Goal: Information Seeking & Learning: Learn about a topic

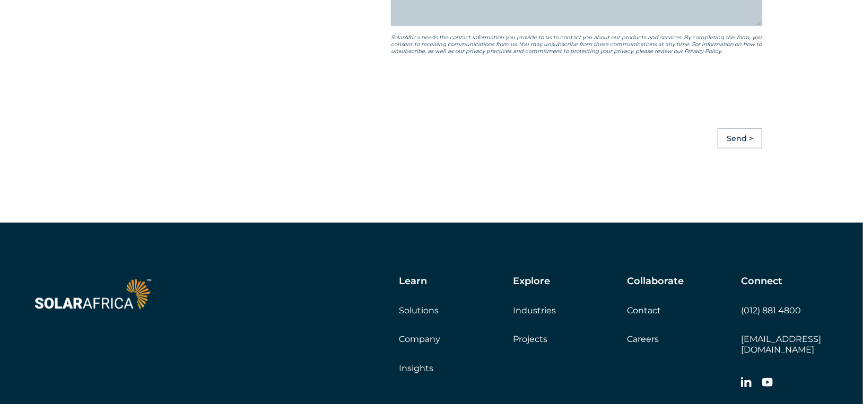
scroll to position [3019, 0]
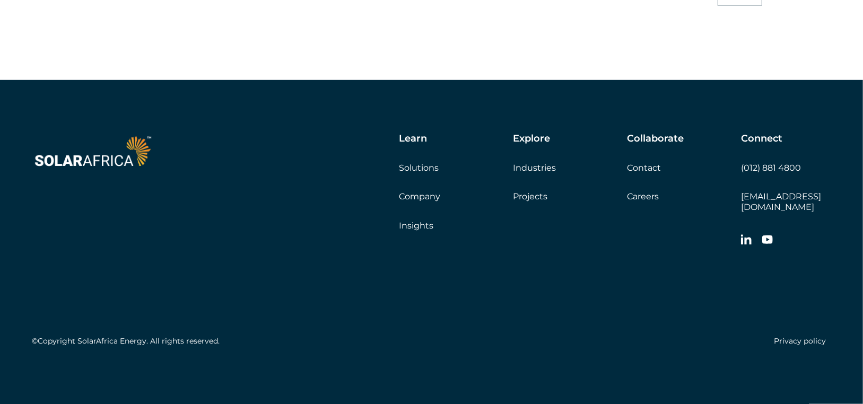
click at [430, 173] on link "Solutions" at bounding box center [419, 168] width 40 height 10
